Goal: Transaction & Acquisition: Purchase product/service

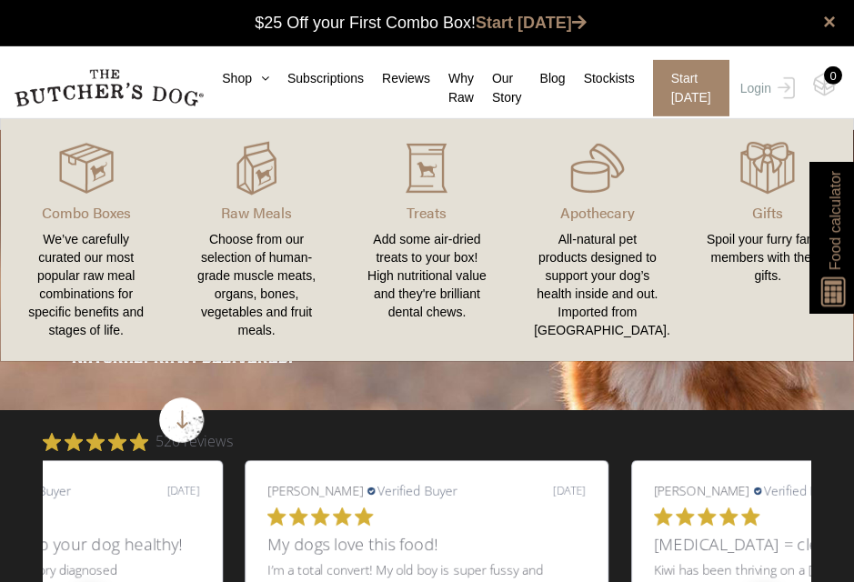
click at [610, 252] on div "All-natural pet products designed to support your dog’s health inside and out. …" at bounding box center [597, 284] width 126 height 109
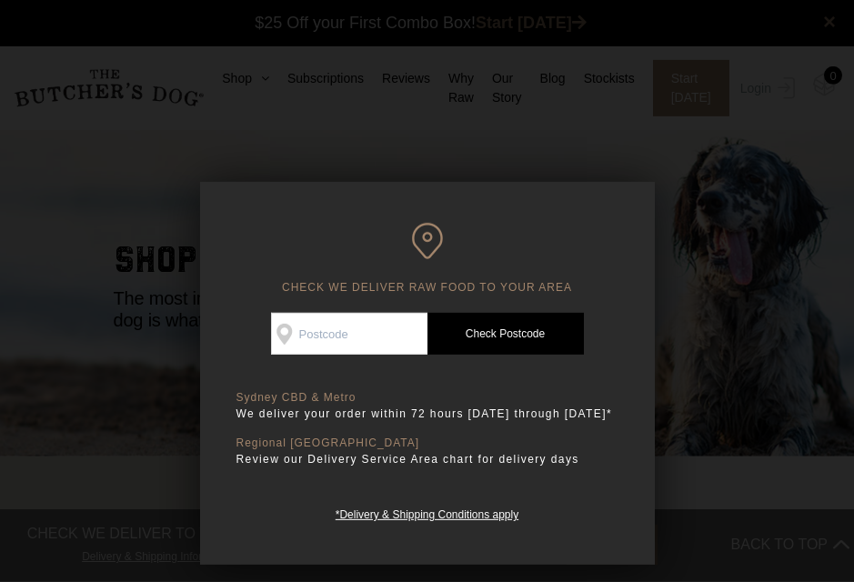
click at [364, 330] on input "Check Availability At" at bounding box center [349, 334] width 156 height 42
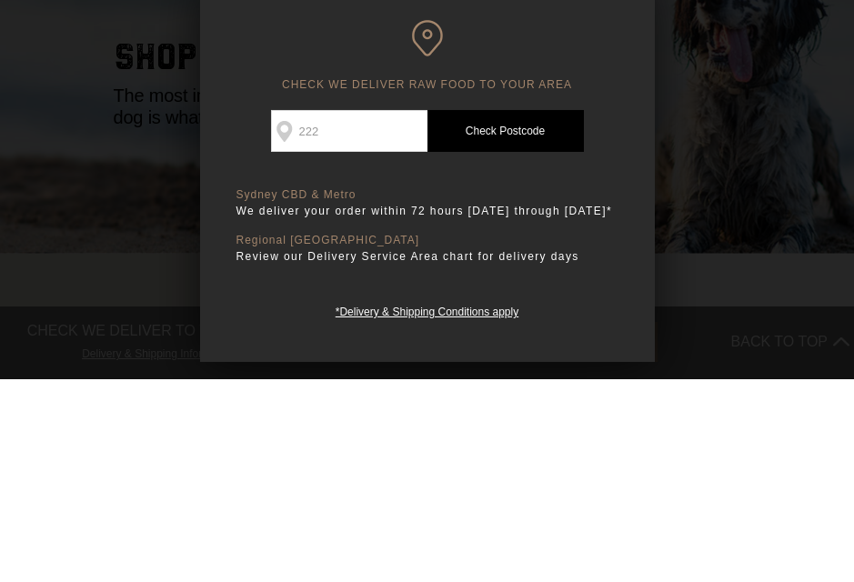
type input "2225"
click at [511, 313] on link "Check Postcode" at bounding box center [505, 334] width 156 height 42
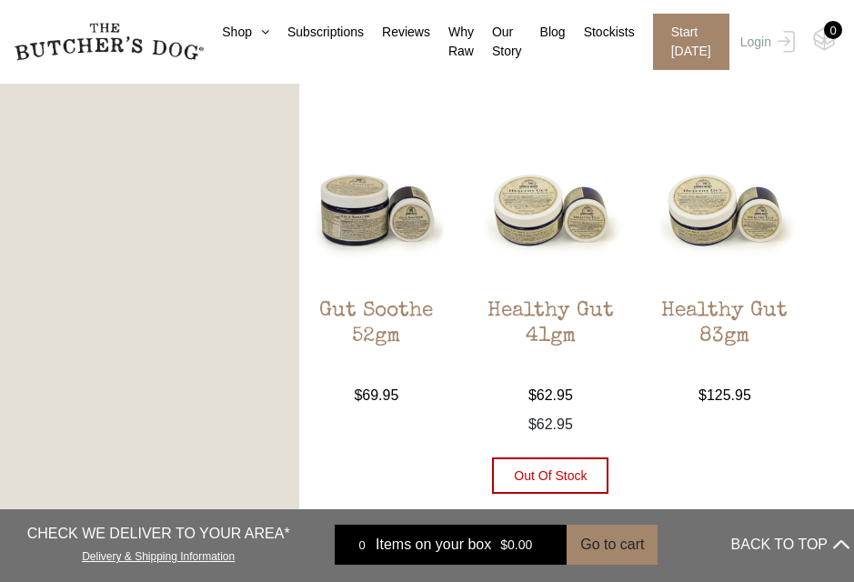
scroll to position [1190, 0]
click at [558, 347] on h2 "Healthy Gut 41gm" at bounding box center [550, 341] width 155 height 85
click at [570, 204] on img at bounding box center [550, 207] width 155 height 155
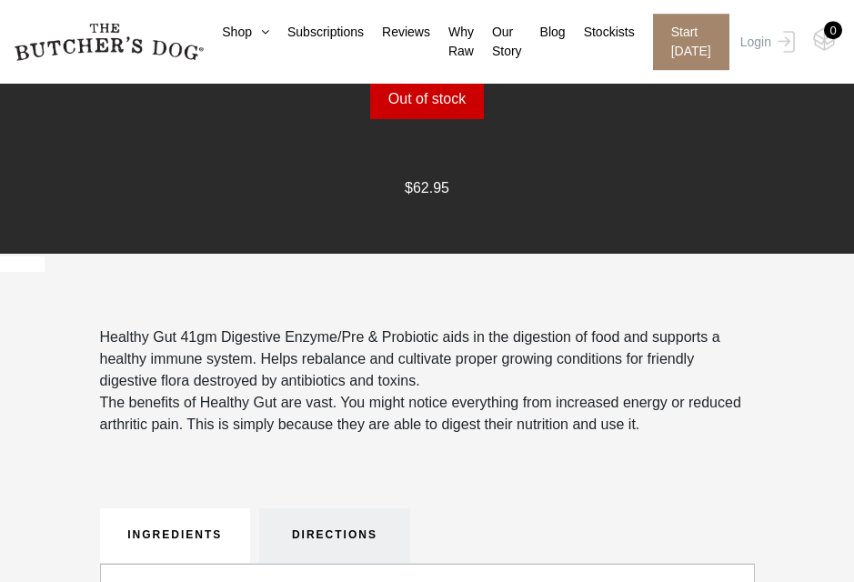
scroll to position [1302, 0]
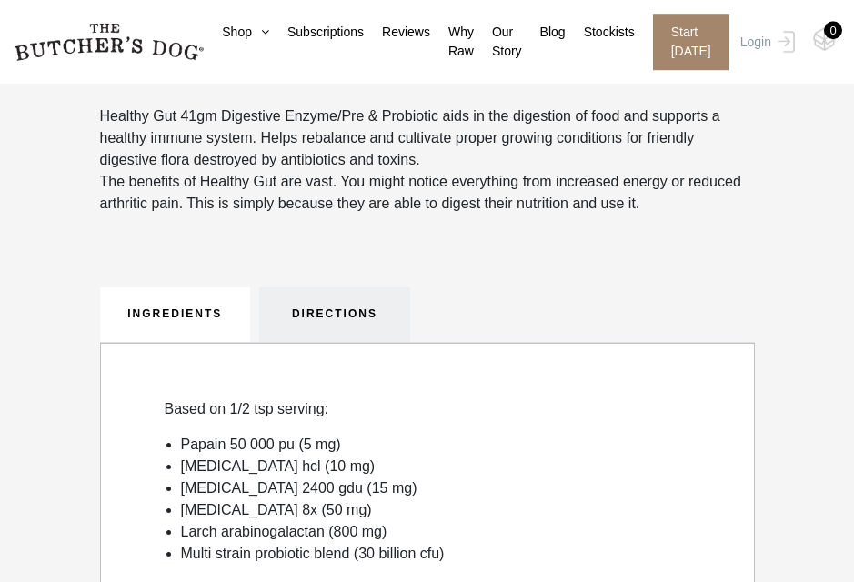
click at [345, 317] on link "DIRECTIONS" at bounding box center [334, 314] width 151 height 55
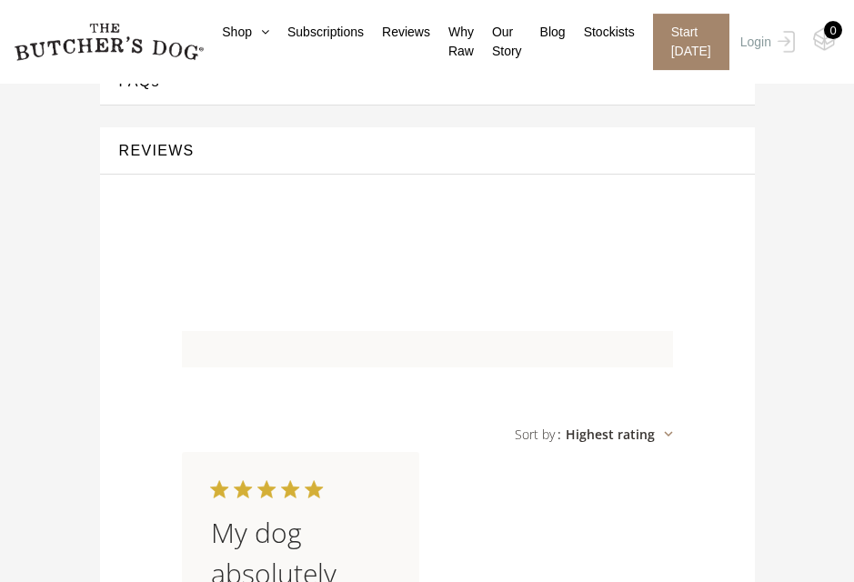
scroll to position [2270, 0]
